Goal: Task Accomplishment & Management: Use online tool/utility

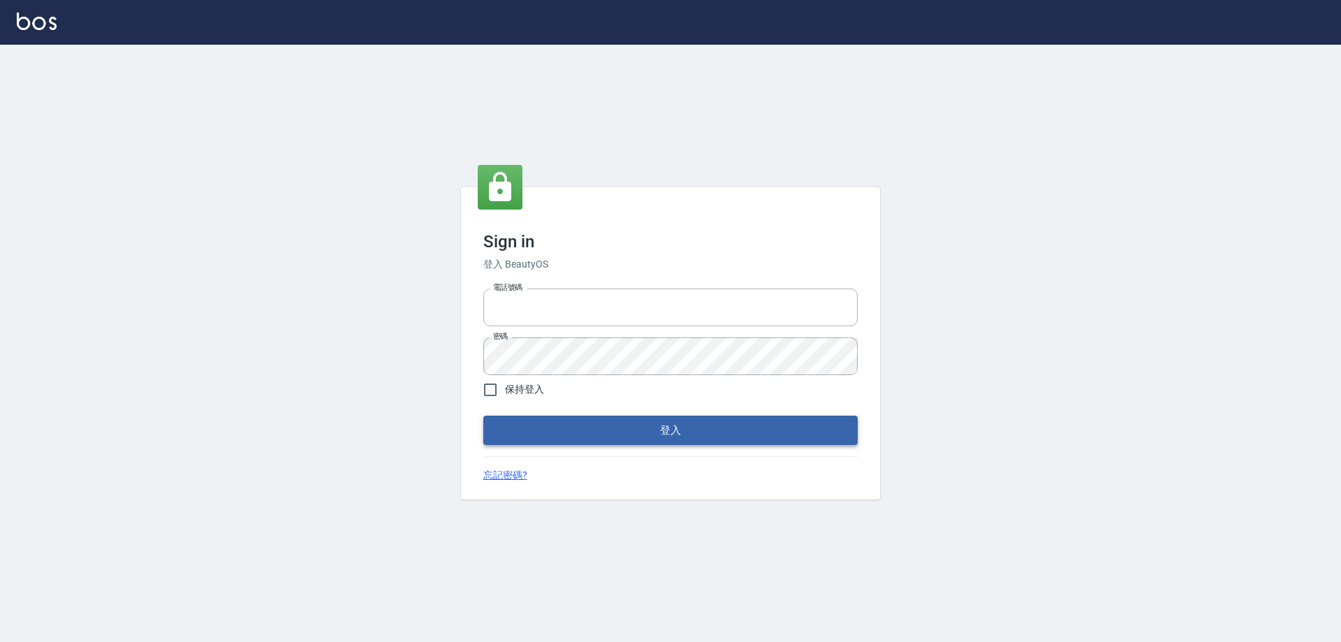
type input "0927586163"
click at [786, 430] on button "登入" at bounding box center [670, 430] width 374 height 29
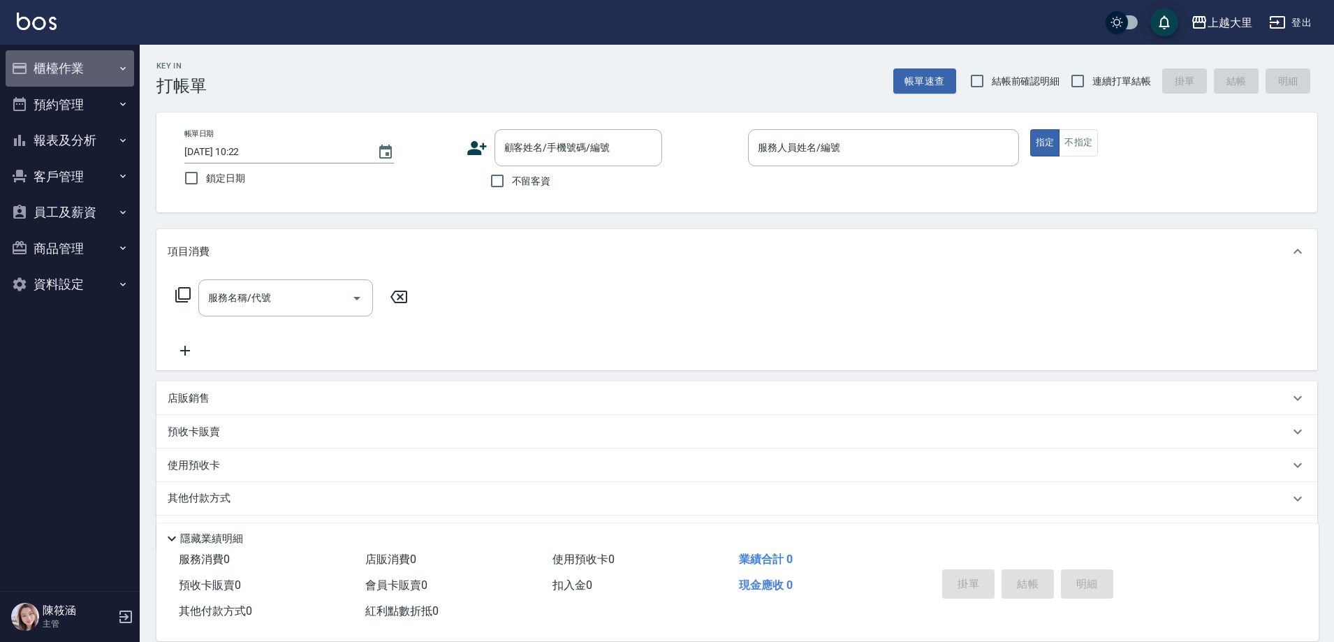
click at [93, 56] on button "櫃檯作業" at bounding box center [70, 68] width 128 height 36
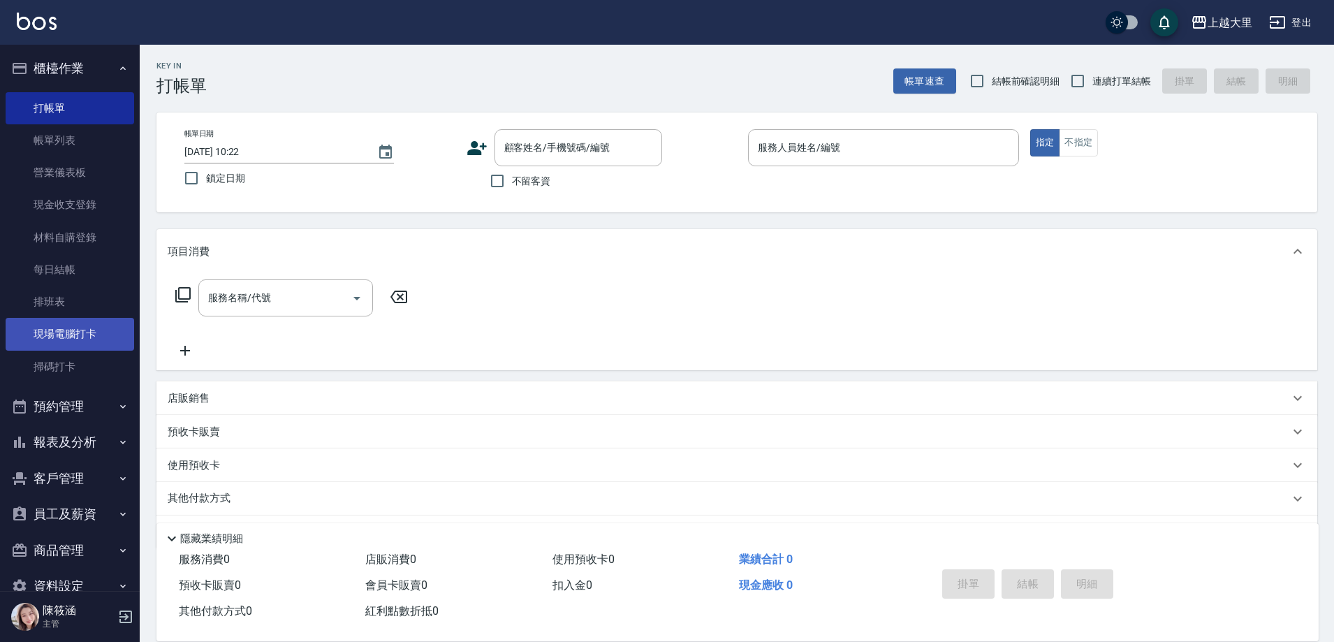
click at [81, 330] on link "現場電腦打卡" at bounding box center [70, 334] width 128 height 32
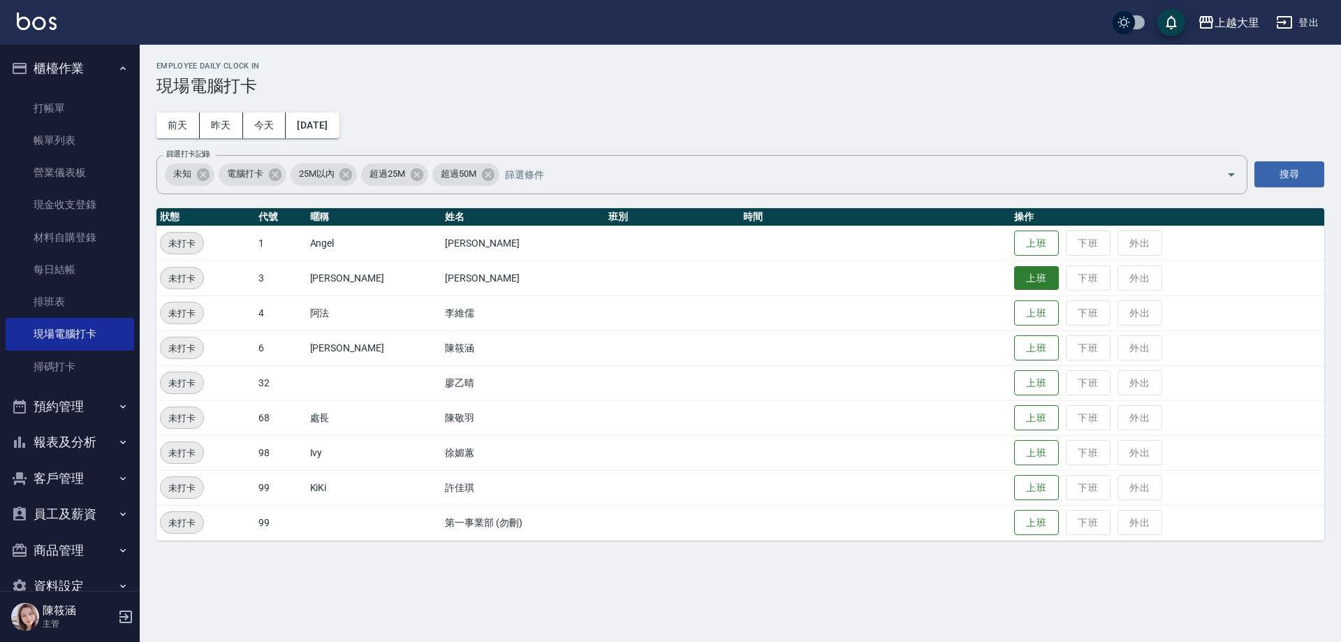
click at [1044, 274] on button "上班" at bounding box center [1036, 278] width 45 height 24
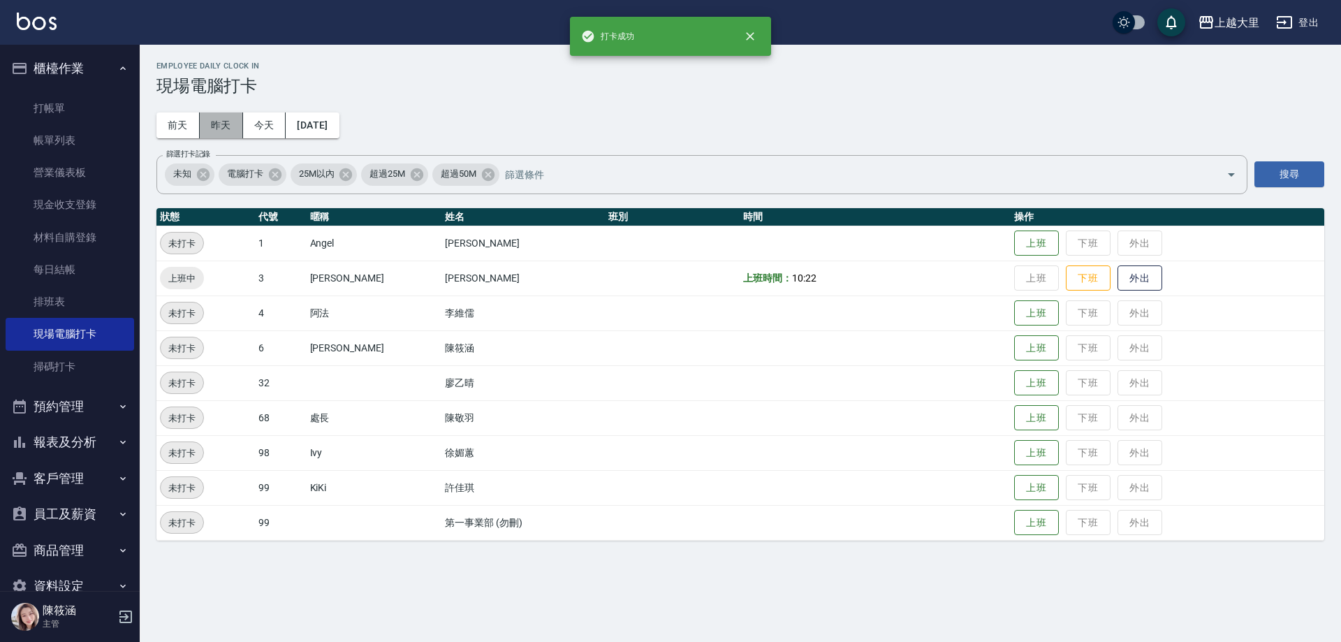
click at [227, 127] on button "昨天" at bounding box center [221, 125] width 43 height 26
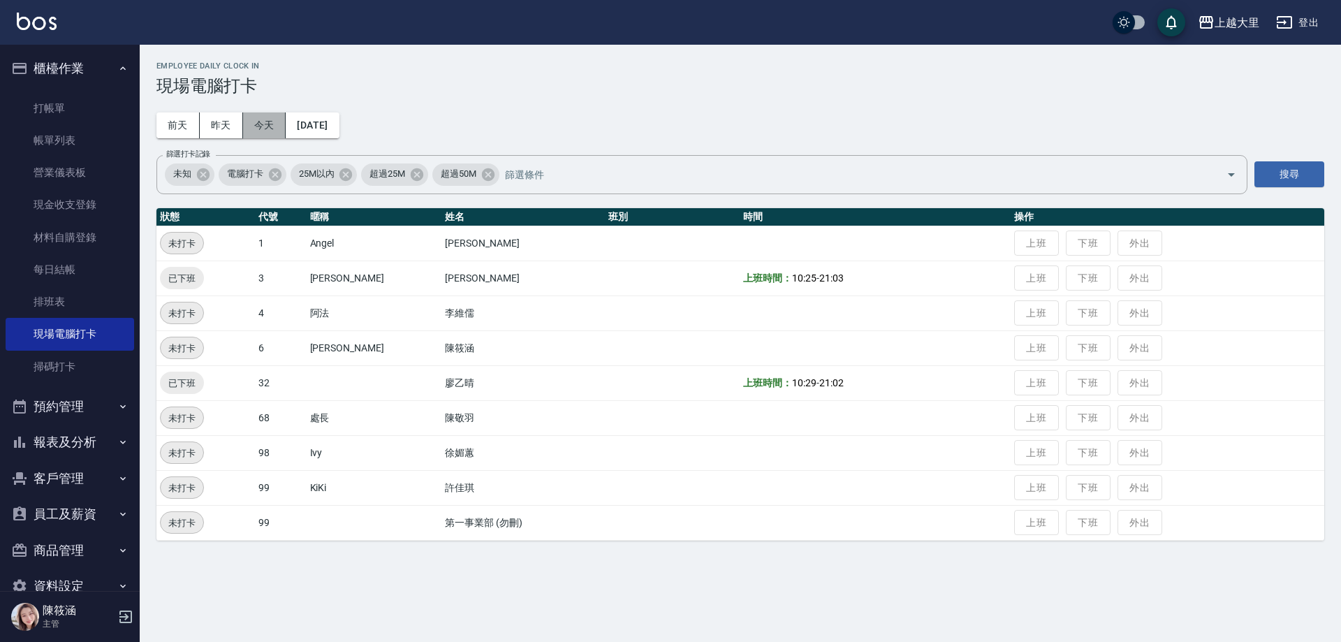
click at [281, 126] on button "今天" at bounding box center [264, 125] width 43 height 26
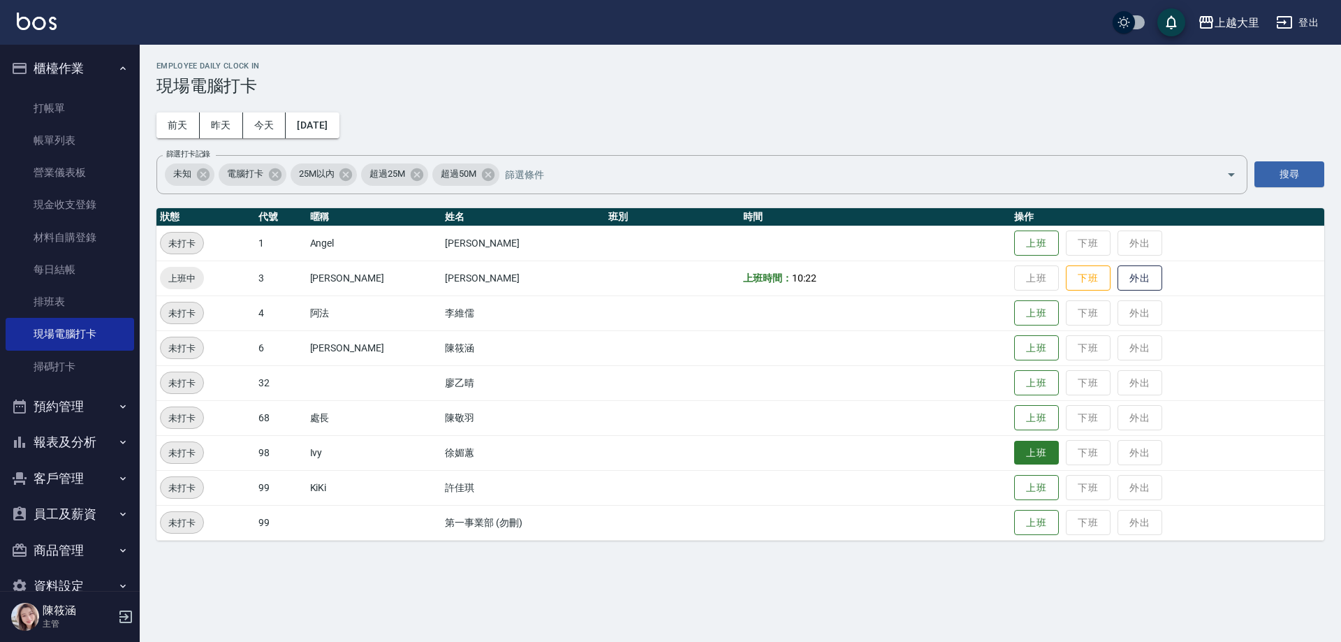
click at [1026, 448] on button "上班" at bounding box center [1036, 453] width 45 height 24
